Goal: Transaction & Acquisition: Purchase product/service

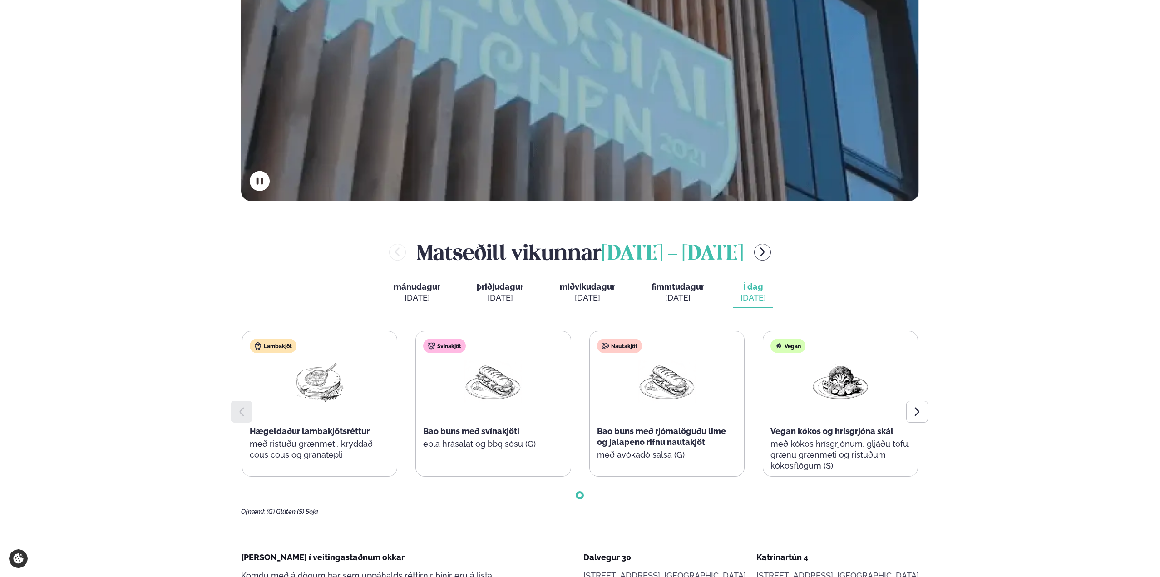
scroll to position [409, 0]
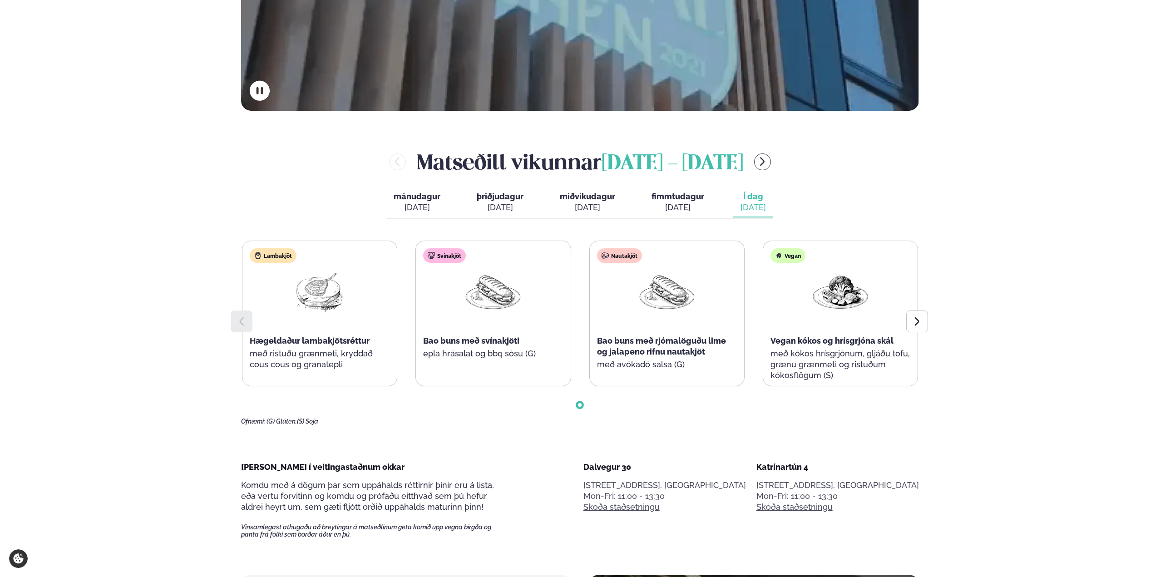
click at [433, 210] on div "[DATE]" at bounding box center [417, 207] width 47 height 11
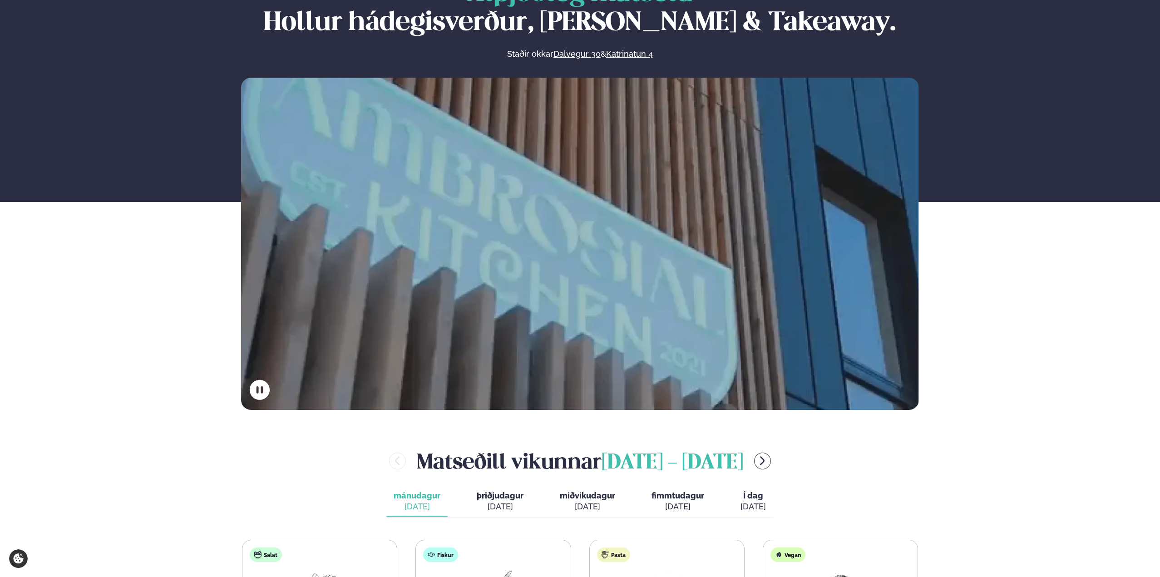
scroll to position [182, 0]
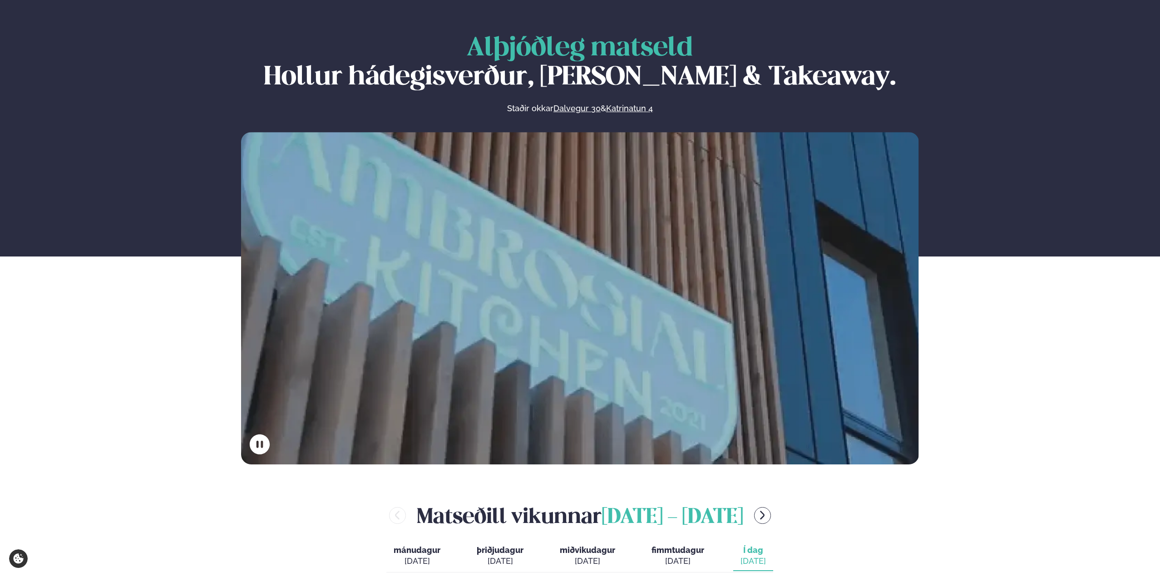
scroll to position [182, 0]
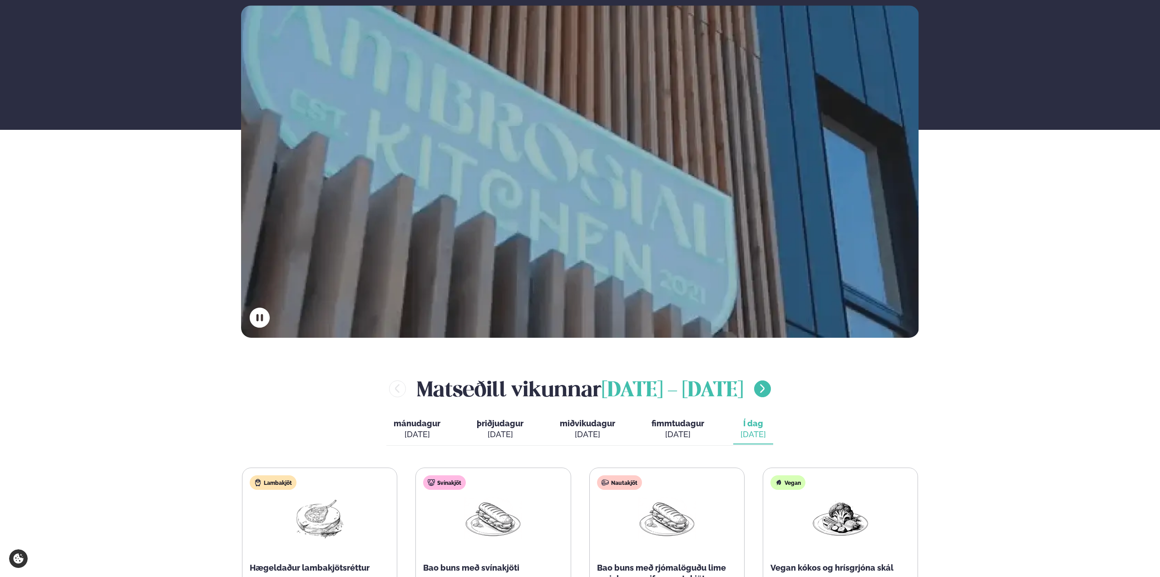
click at [771, 392] on button "menu-btn-right" at bounding box center [762, 389] width 17 height 17
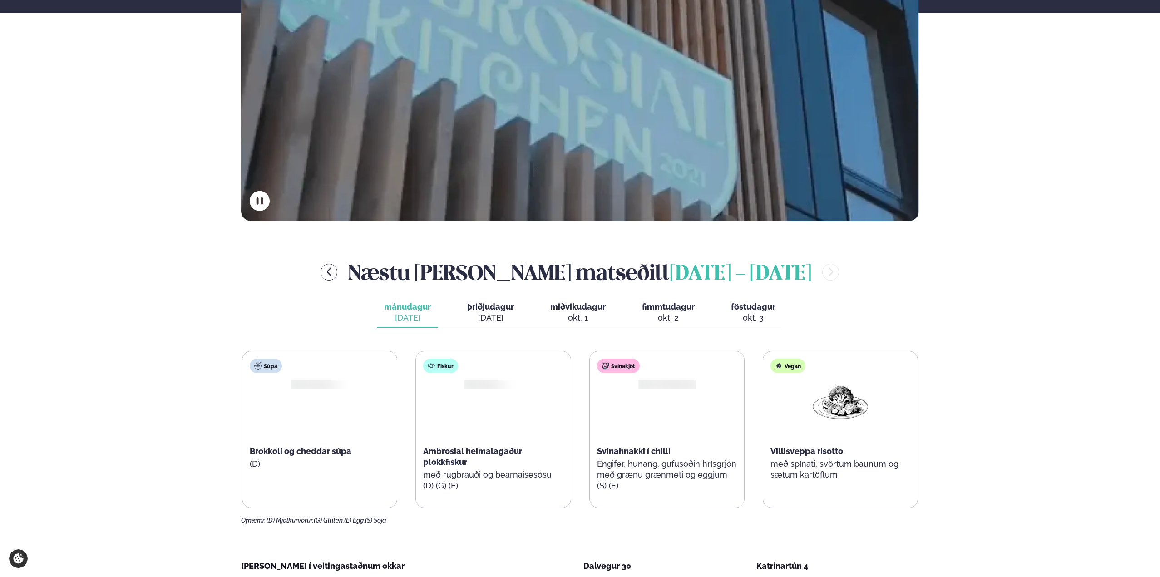
scroll to position [409, 0]
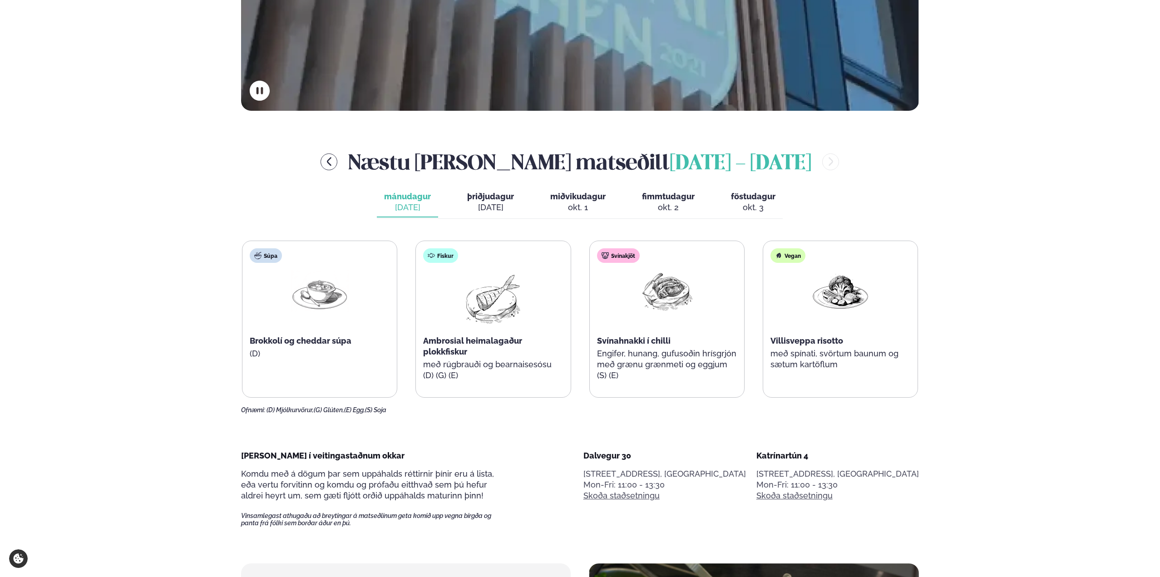
click at [693, 309] on img at bounding box center [667, 291] width 58 height 42
click at [634, 302] on div "Svínakjöt Svínahnakki í chilli Engifer, hunang, gufusoðin hrísgrjón með grænu g…" at bounding box center [667, 319] width 154 height 156
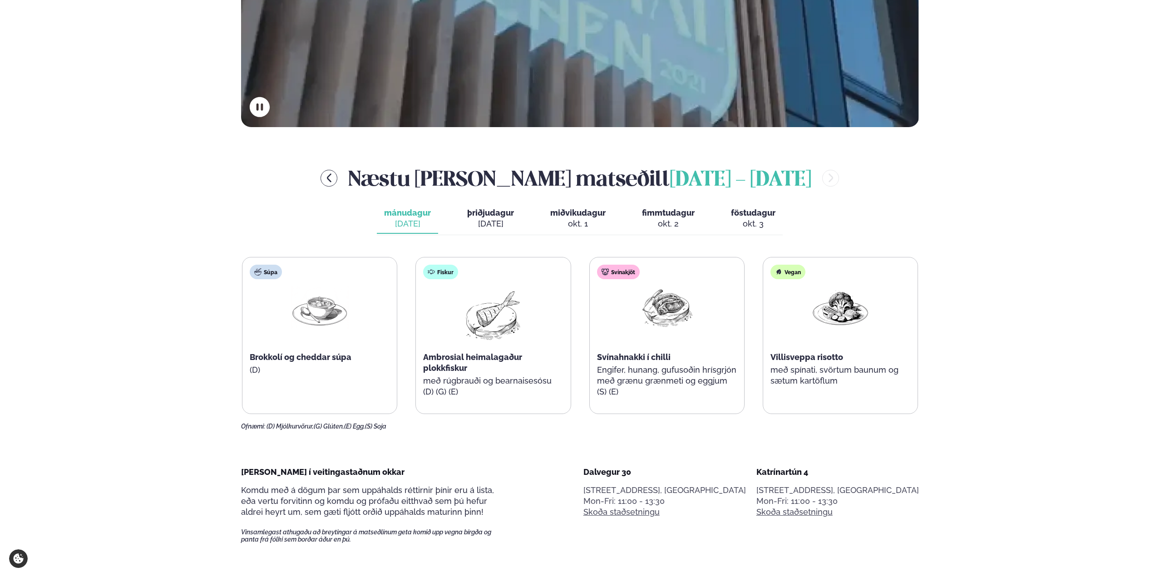
scroll to position [363, 0]
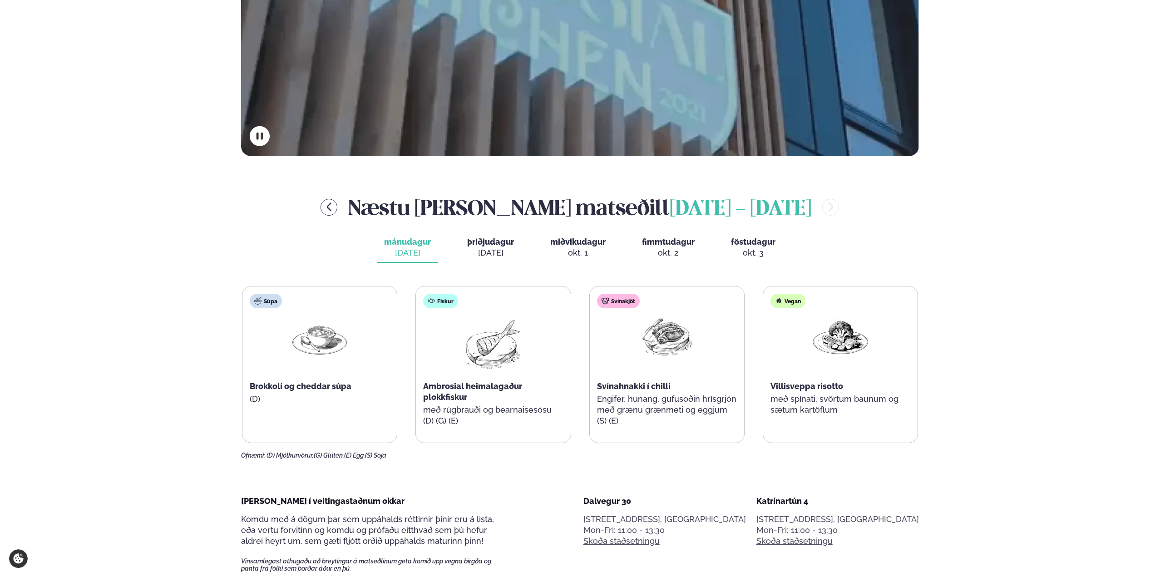
click at [502, 242] on span "þriðjudagur" at bounding box center [490, 242] width 47 height 10
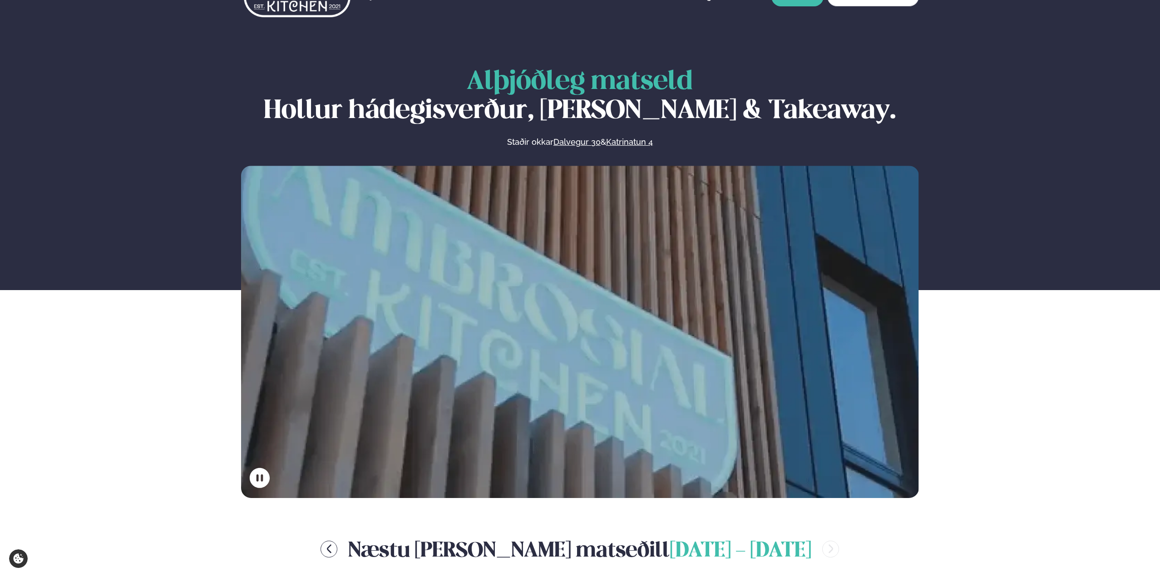
scroll to position [0, 0]
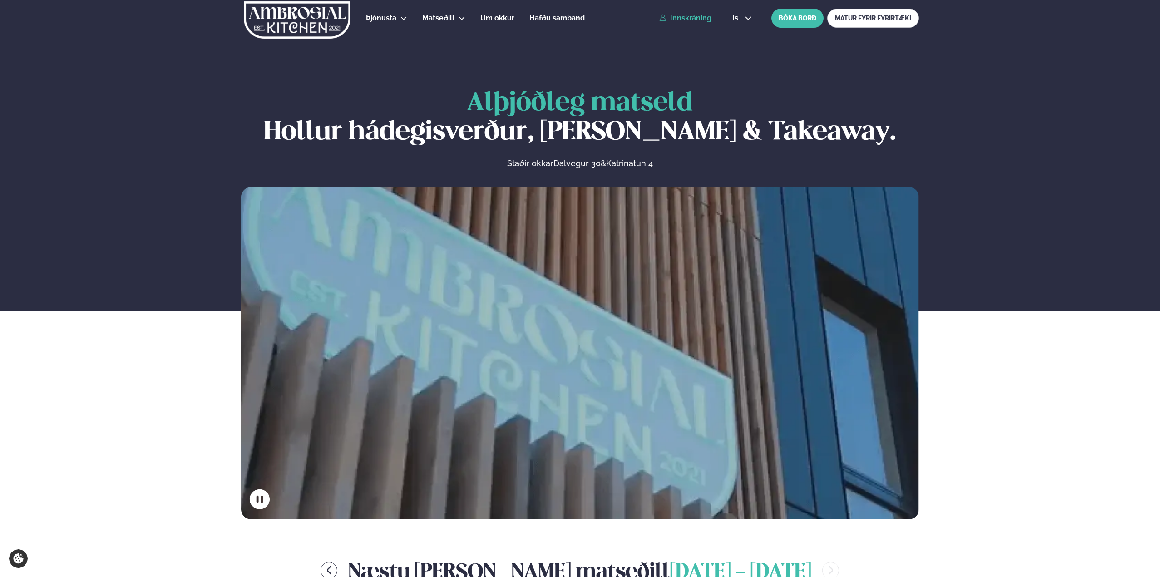
click at [706, 20] on link "Innskráning" at bounding box center [685, 18] width 52 height 8
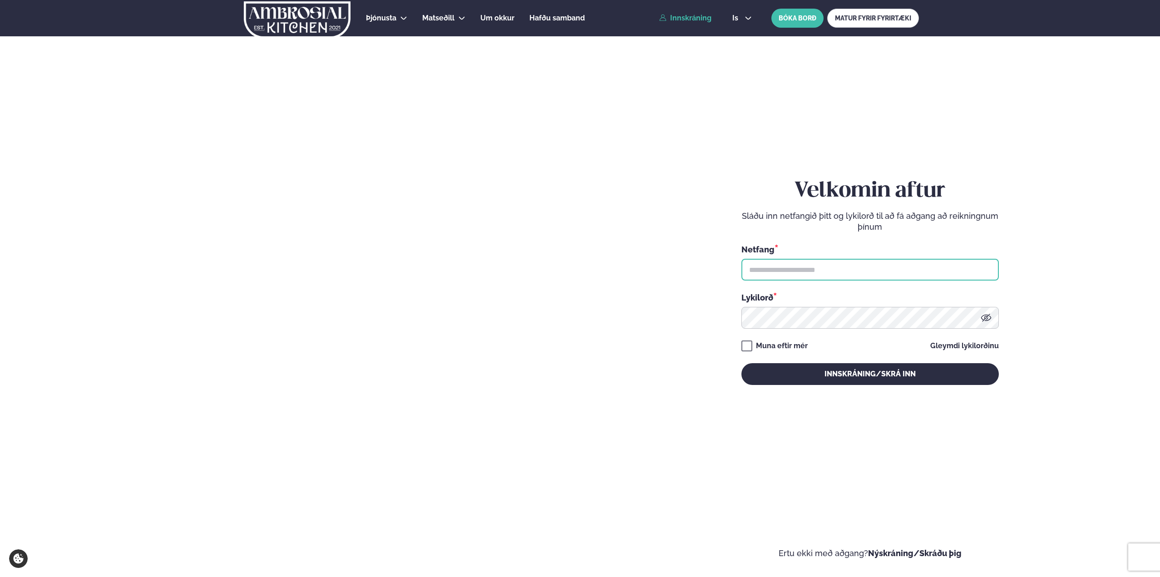
type input "**********"
click at [794, 272] on input "**********" at bounding box center [871, 270] width 258 height 22
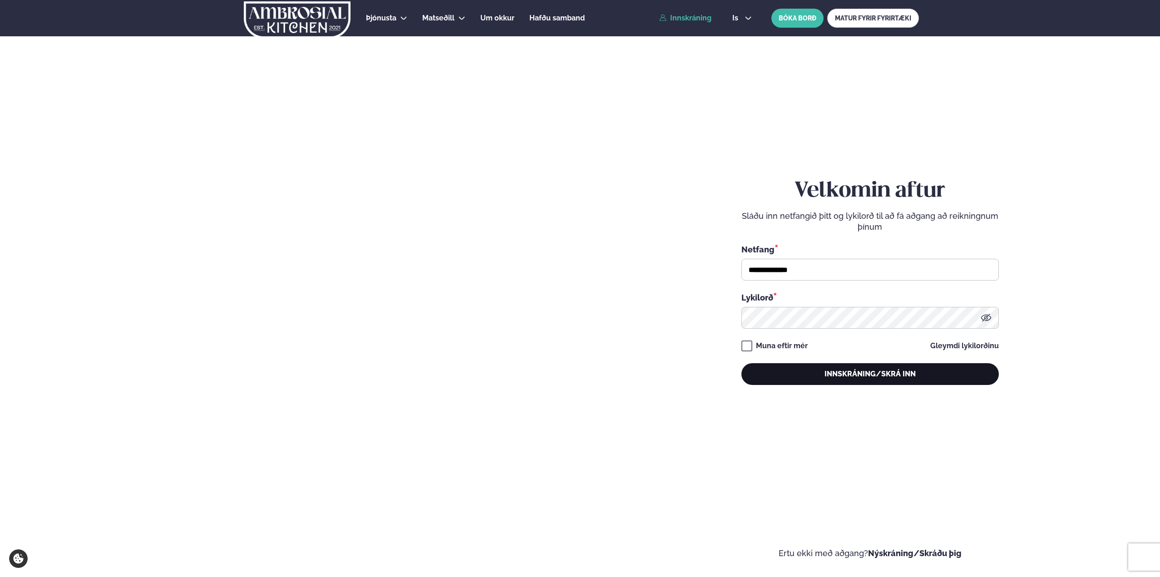
click at [851, 369] on button "Innskráning/Skrá inn" at bounding box center [871, 374] width 258 height 22
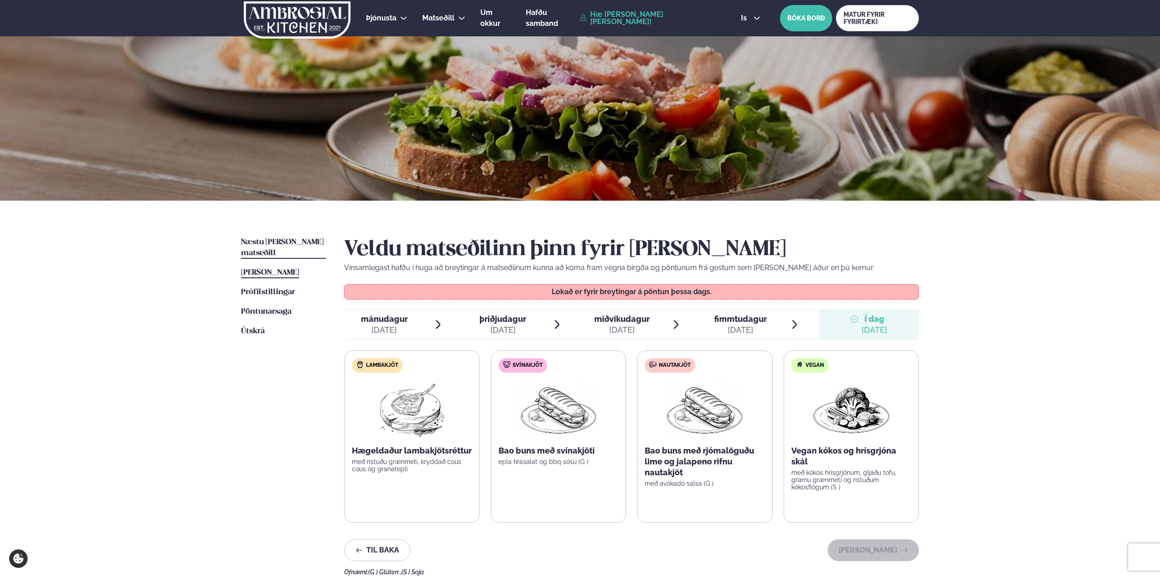
click at [266, 244] on span "Næstu viku matseðill" at bounding box center [282, 247] width 83 height 19
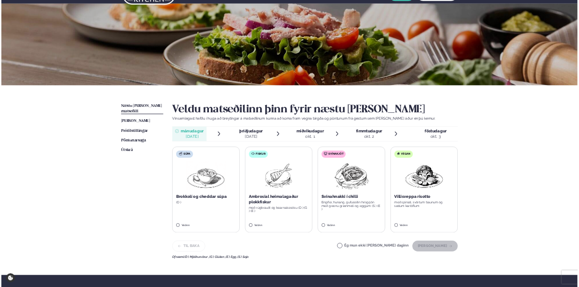
scroll to position [45, 0]
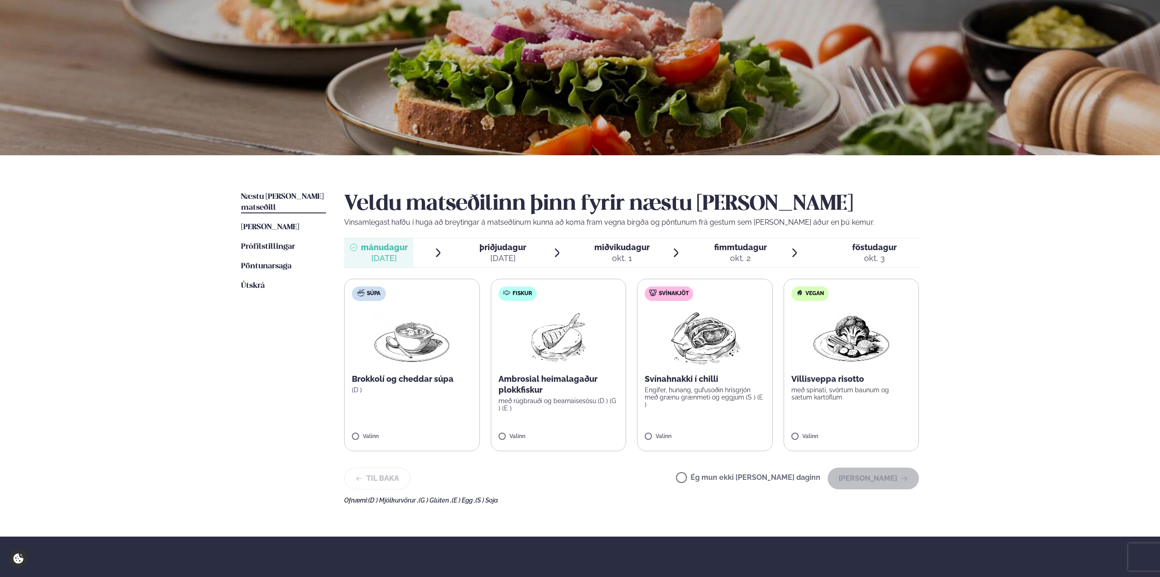
click at [668, 416] on label "Svínakjöt Svínahnakki í chilli Engifer, hunang, gufusoðin hrísgrjón með grænu g…" at bounding box center [705, 365] width 136 height 173
click at [857, 476] on button "Halda áfram" at bounding box center [873, 479] width 91 height 22
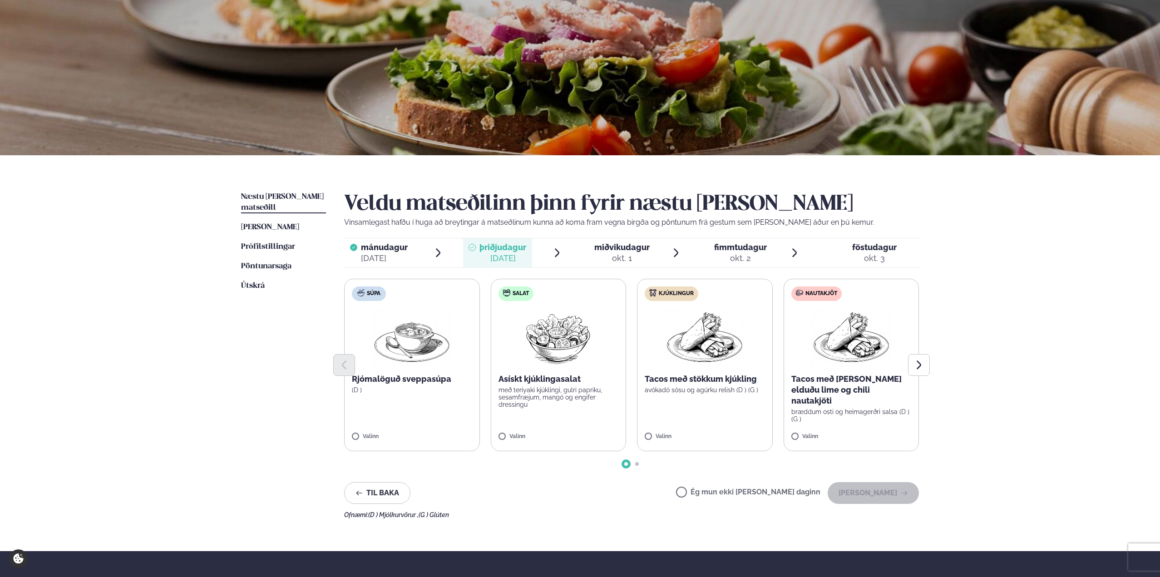
click at [759, 493] on label "Ég mun ekki borða þann daginn" at bounding box center [748, 494] width 144 height 10
click at [892, 500] on button "Halda áfram" at bounding box center [873, 493] width 91 height 22
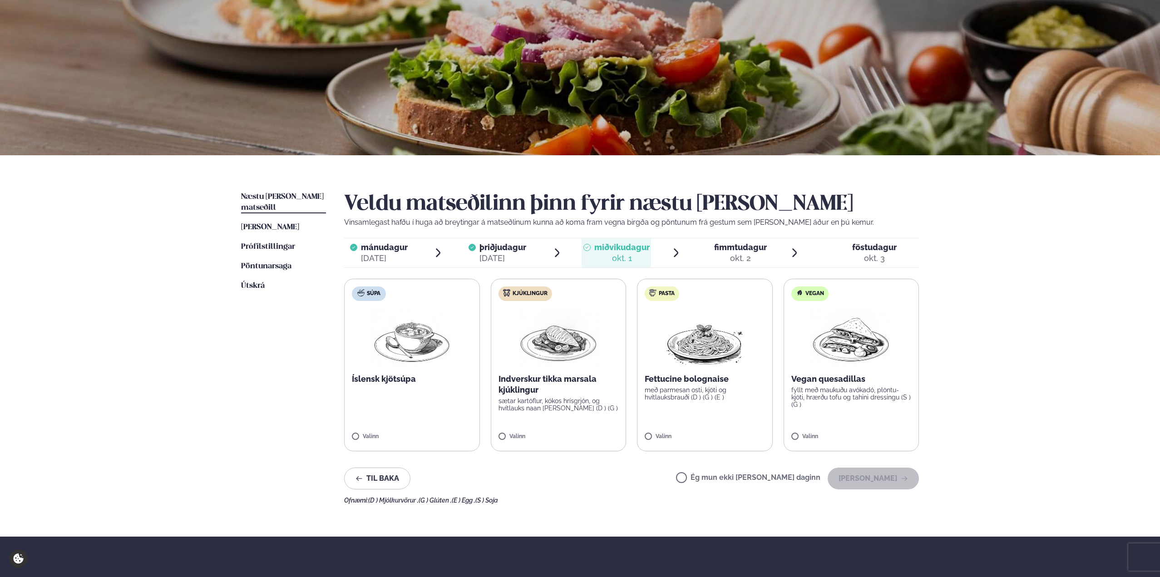
click at [388, 397] on label "Súpa Íslensk kjötsúpa Valinn" at bounding box center [412, 365] width 136 height 173
click at [880, 477] on button "Halda áfram" at bounding box center [873, 479] width 91 height 22
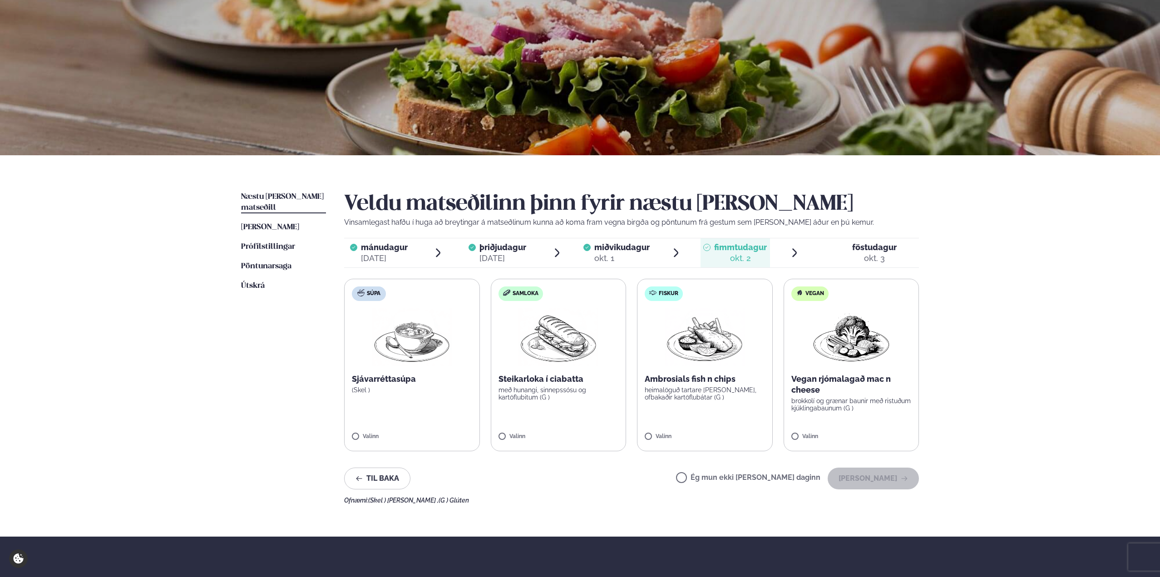
click at [468, 362] on label "Súpa Sjávarréttasúpa (Skel ) Valinn" at bounding box center [412, 365] width 136 height 173
click at [906, 477] on icon "button" at bounding box center [904, 478] width 7 height 7
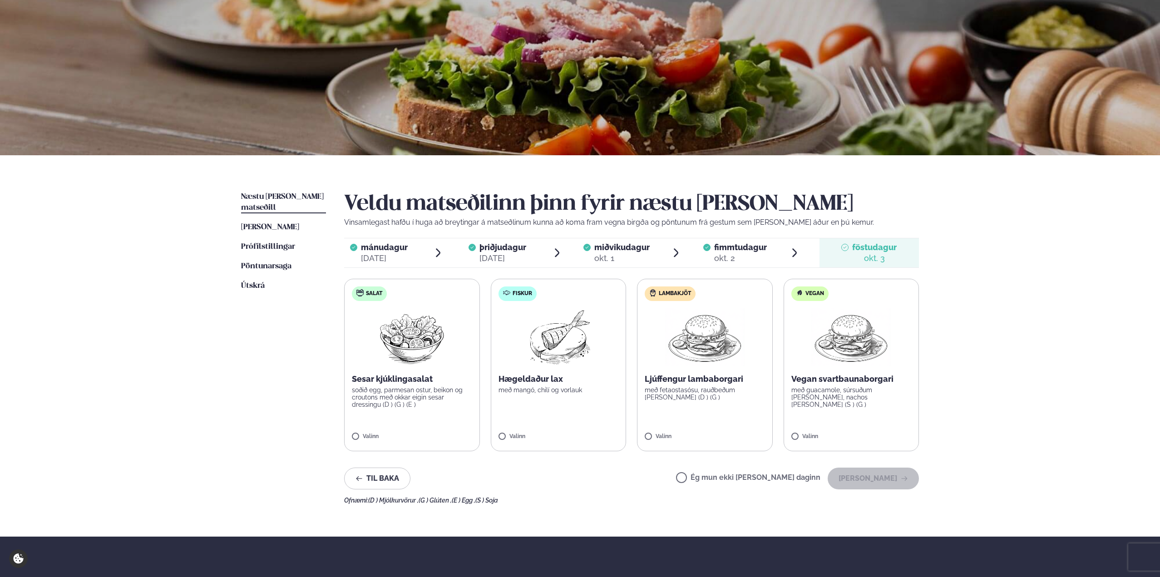
click at [584, 357] on img at bounding box center [558, 337] width 80 height 58
click at [898, 481] on button "Halda áfram" at bounding box center [873, 479] width 91 height 22
